Goal: Task Accomplishment & Management: Use online tool/utility

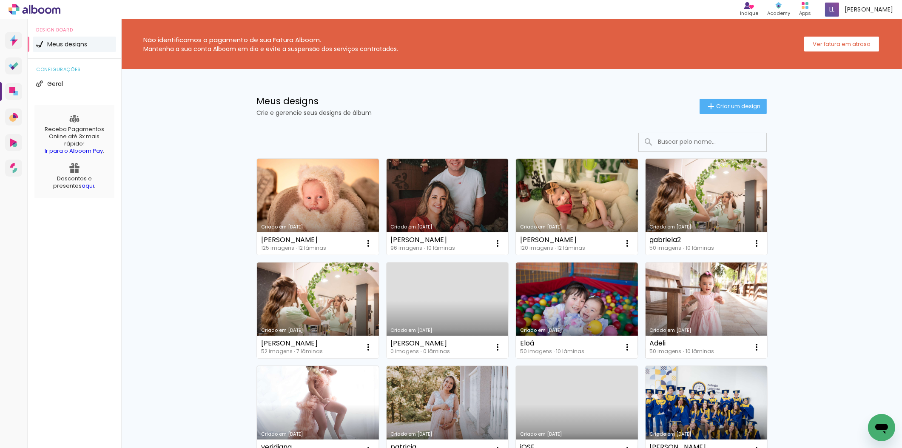
click at [722, 295] on link "Criado em [DATE]" at bounding box center [706, 310] width 122 height 96
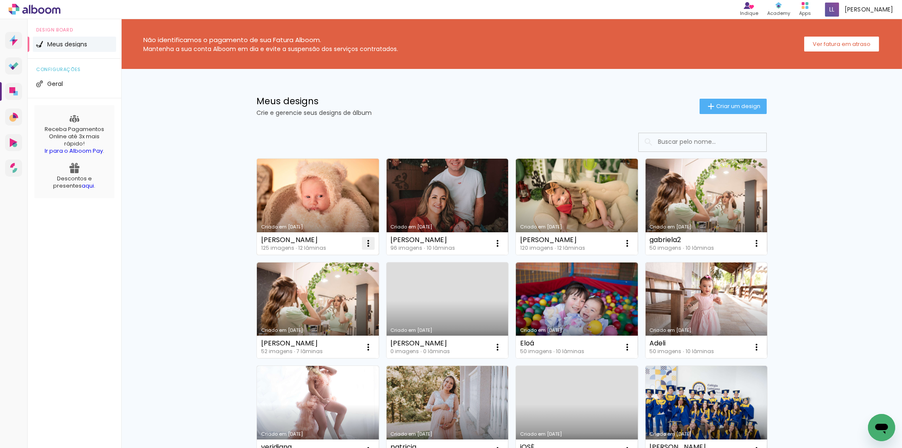
click at [363, 243] on iron-icon at bounding box center [368, 243] width 10 height 10
click at [336, 298] on paper-item "Excluir" at bounding box center [331, 298] width 84 height 17
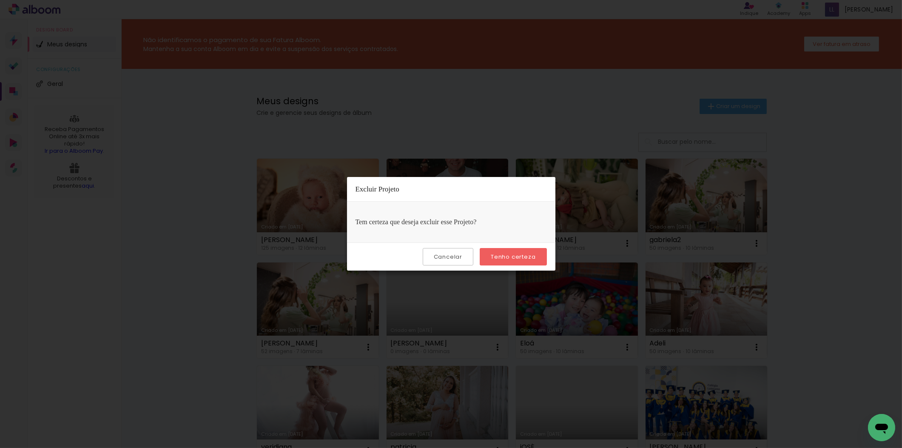
click at [536, 247] on div "Cancelar Tenho certeza" at bounding box center [451, 256] width 208 height 28
click at [0, 0] on slot "Tenho certeza" at bounding box center [0, 0] width 0 height 0
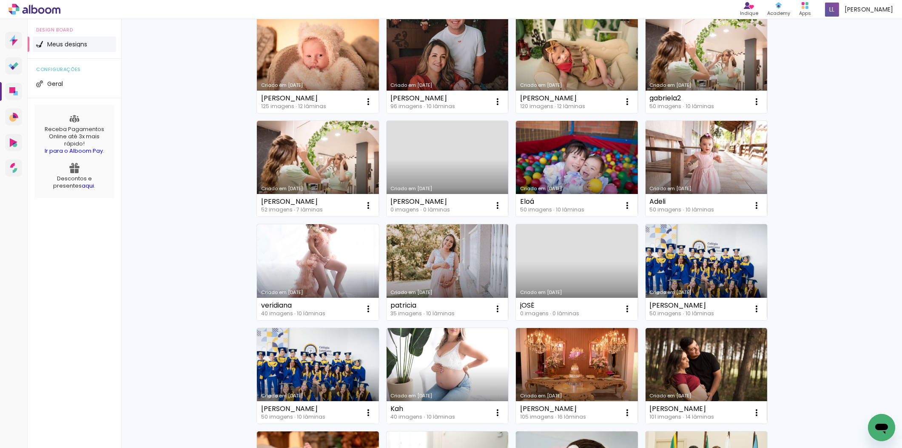
scroll to position [47, 0]
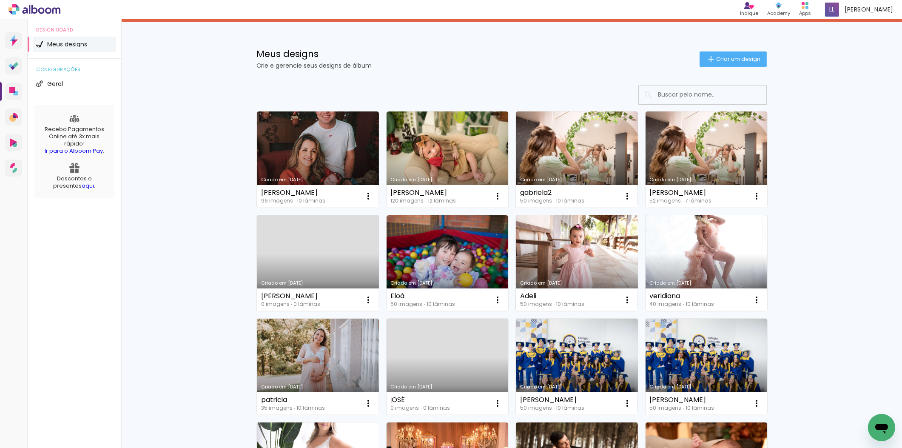
click at [593, 254] on link "Criado em [DATE]" at bounding box center [577, 263] width 122 height 96
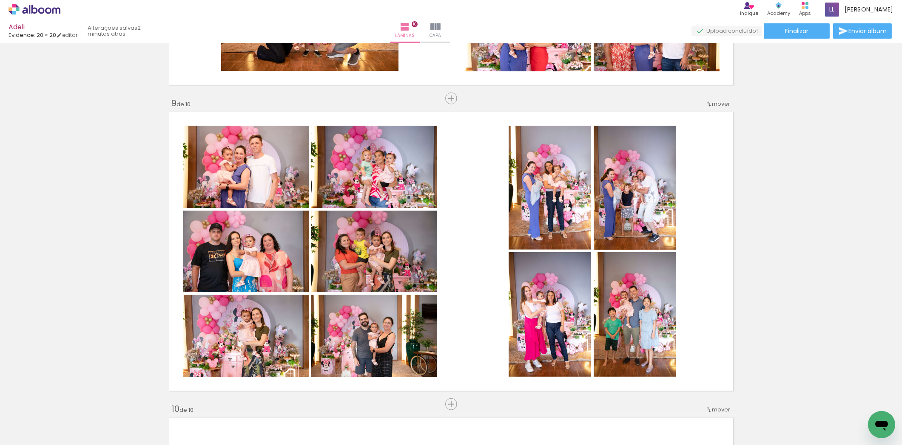
scroll to position [2445, 0]
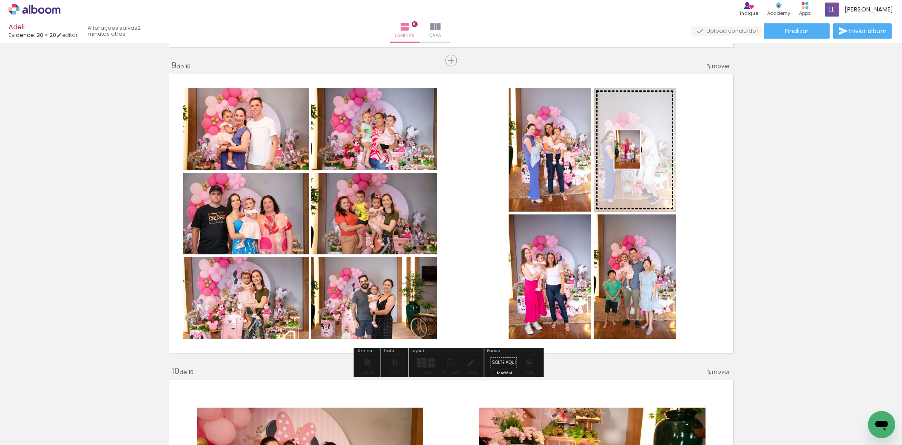
drag, startPoint x: 184, startPoint y: 418, endPoint x: 640, endPoint y: 156, distance: 525.7
click at [640, 156] on quentale-workspace at bounding box center [451, 222] width 902 height 445
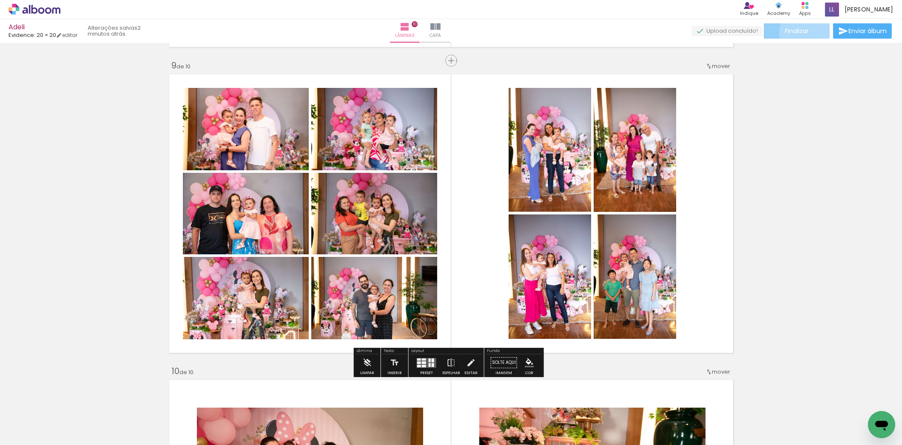
click at [803, 32] on span "Finalizar" at bounding box center [796, 31] width 23 height 6
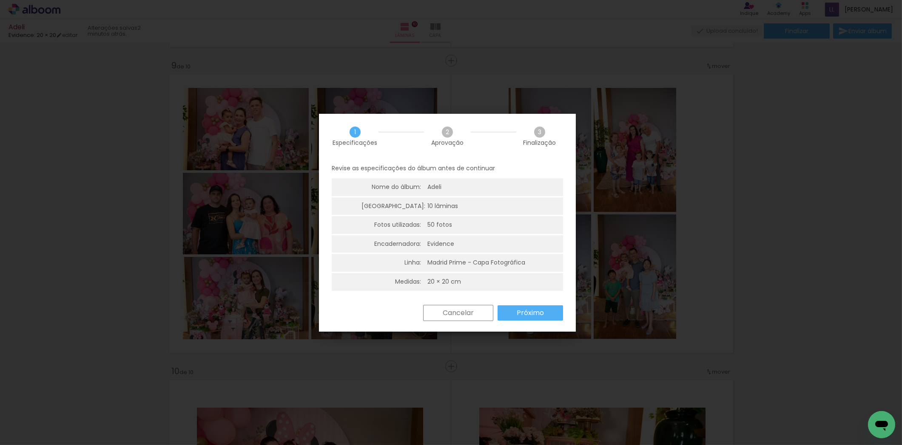
click at [0, 0] on slot "Próximo" at bounding box center [0, 0] width 0 height 0
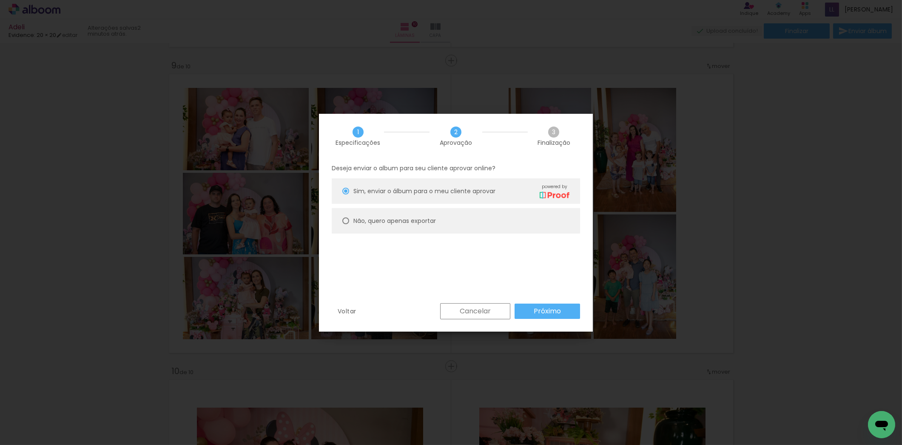
click at [0, 0] on slot "Não, quero apenas exportar" at bounding box center [0, 0] width 0 height 0
type paper-radio-button "on"
click at [0, 0] on slot "Próximo" at bounding box center [0, 0] width 0 height 0
type input "Alta, 300 DPI"
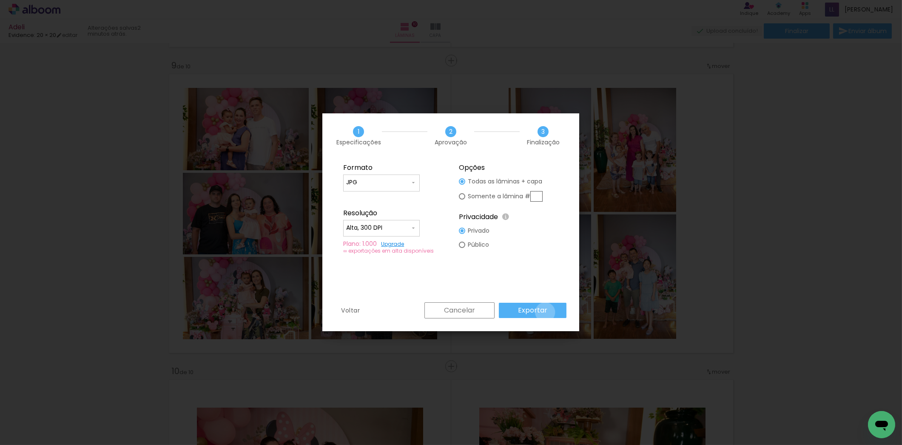
click at [0, 0] on slot "Exportar" at bounding box center [0, 0] width 0 height 0
